Goal: Task Accomplishment & Management: Manage account settings

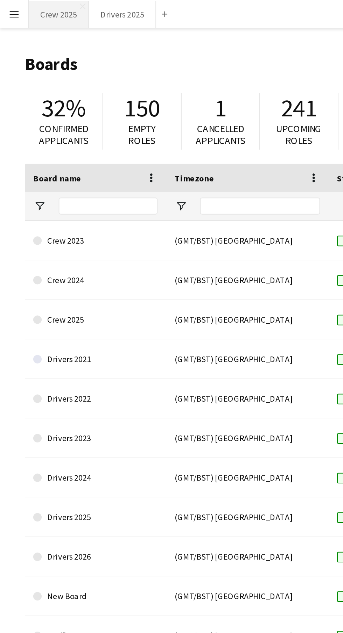
click at [29, 8] on button "Crew 2025 Close" at bounding box center [29, 7] width 30 height 14
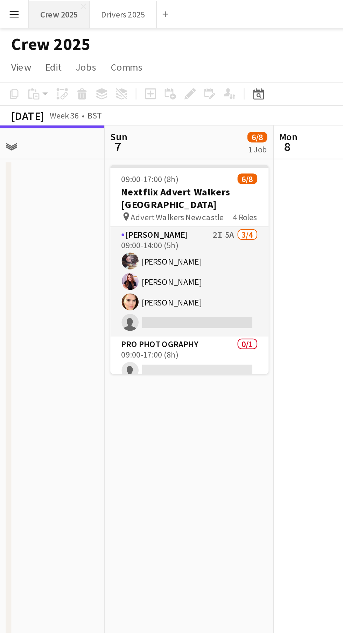
scroll to position [0, 283]
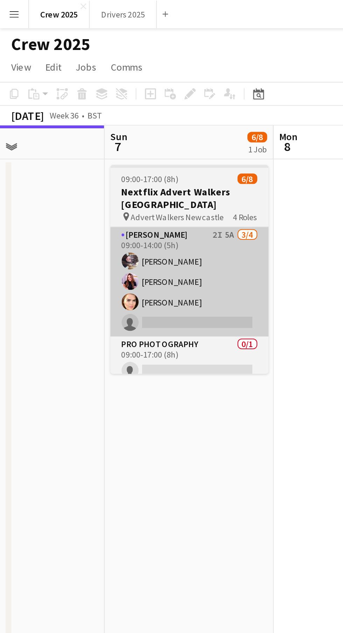
click at [105, 147] on app-card-role "Advert Walkers 2I 5A [DATE] 09:00-14:00 (5h) [PERSON_NAME] [PERSON_NAME] [PERSO…" at bounding box center [94, 140] width 78 height 54
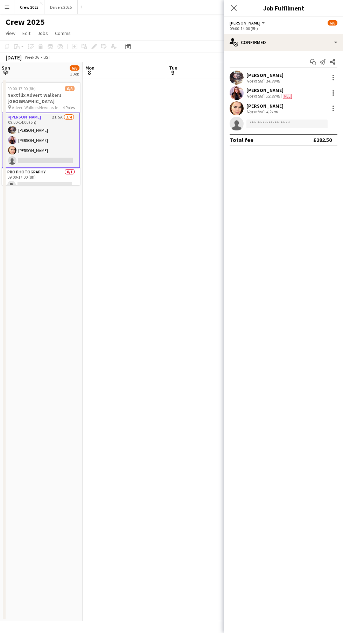
scroll to position [4, 0]
click at [274, 110] on div "4.21mi" at bounding box center [271, 111] width 15 height 5
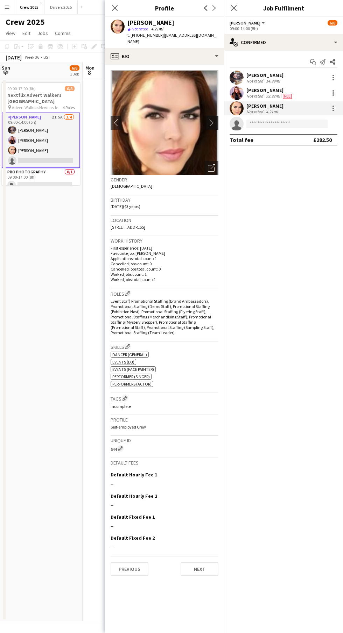
click at [211, 121] on button "chevron-right" at bounding box center [213, 123] width 14 height 14
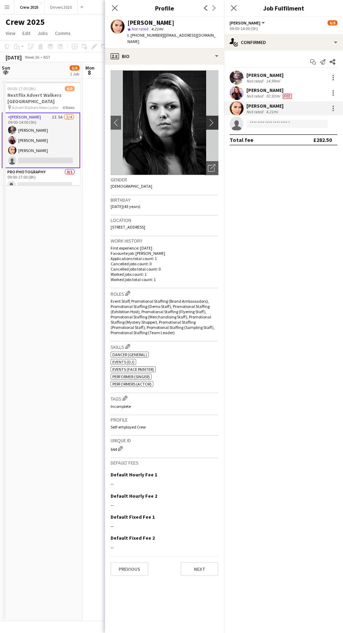
click at [212, 119] on app-icon "chevron-right" at bounding box center [213, 122] width 11 height 7
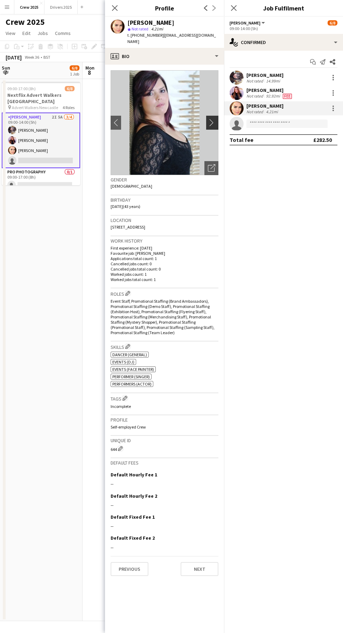
click at [213, 120] on app-icon "chevron-right" at bounding box center [213, 122] width 11 height 7
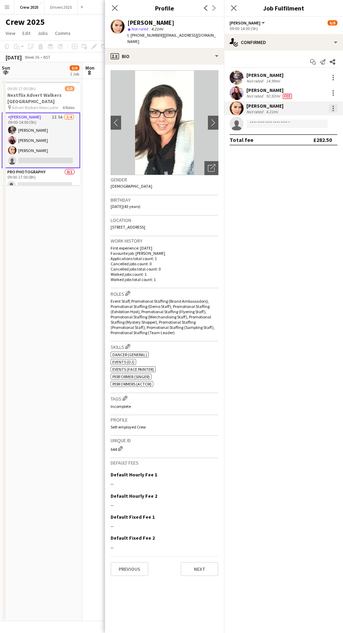
click at [333, 108] on div at bounding box center [332, 108] width 1 height 1
click at [305, 189] on span "Remove" at bounding box center [298, 188] width 21 height 6
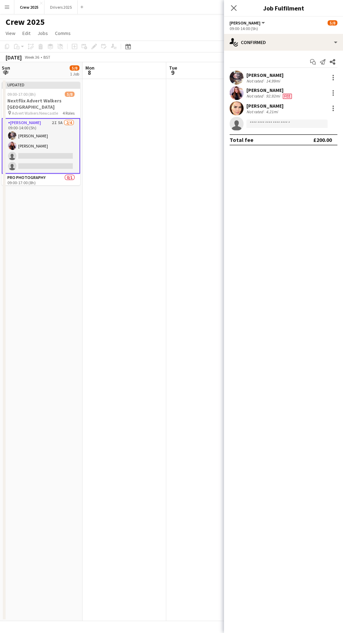
click at [112, 346] on app-date-cell at bounding box center [125, 350] width 84 height 542
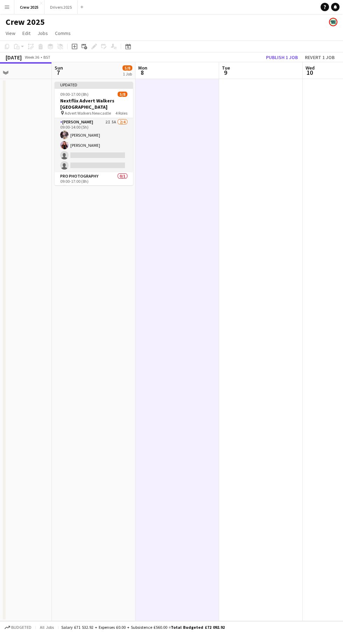
scroll to position [0, 279]
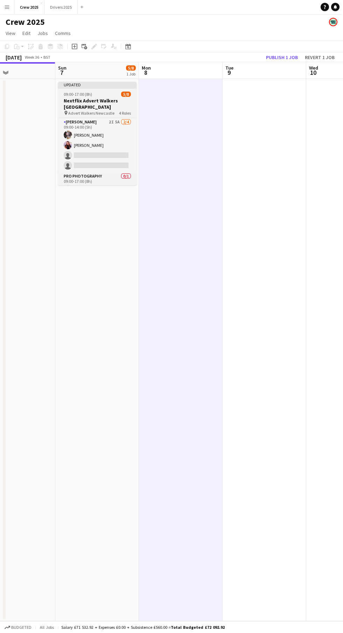
click at [107, 92] on div "09:00-17:00 (8h) 5/8" at bounding box center [97, 94] width 78 height 5
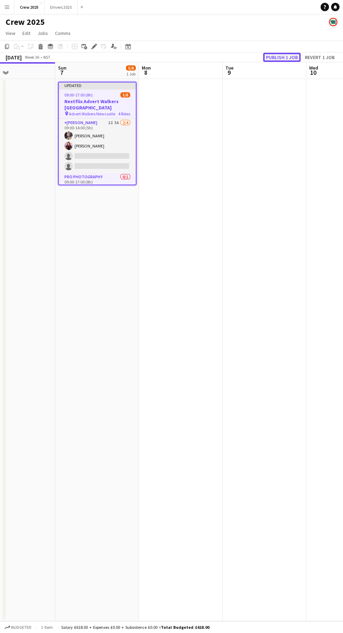
click at [281, 53] on button "Publish 1 job" at bounding box center [281, 57] width 37 height 9
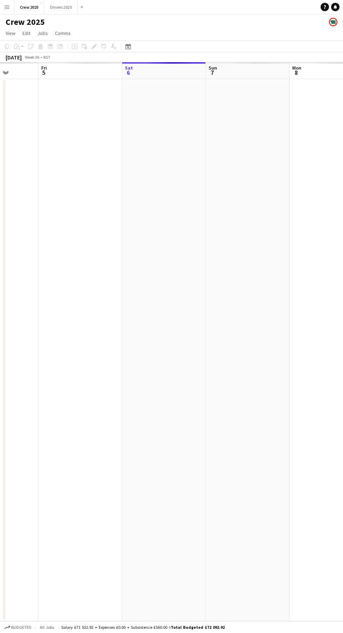
scroll to position [0, 208]
